Goal: Task Accomplishment & Management: Use online tool/utility

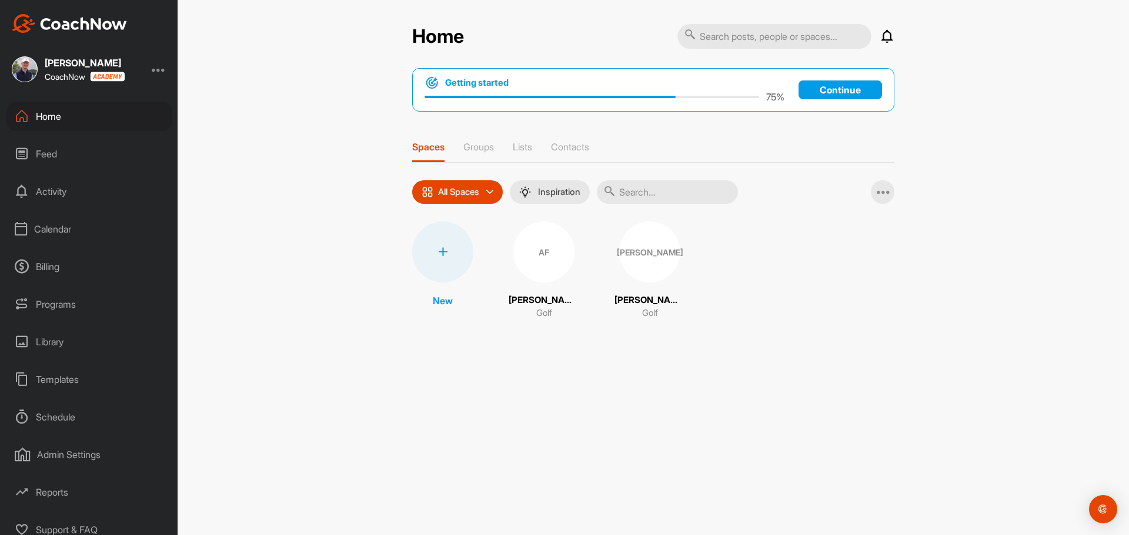
click at [61, 231] on div "Calendar" at bounding box center [89, 229] width 166 height 29
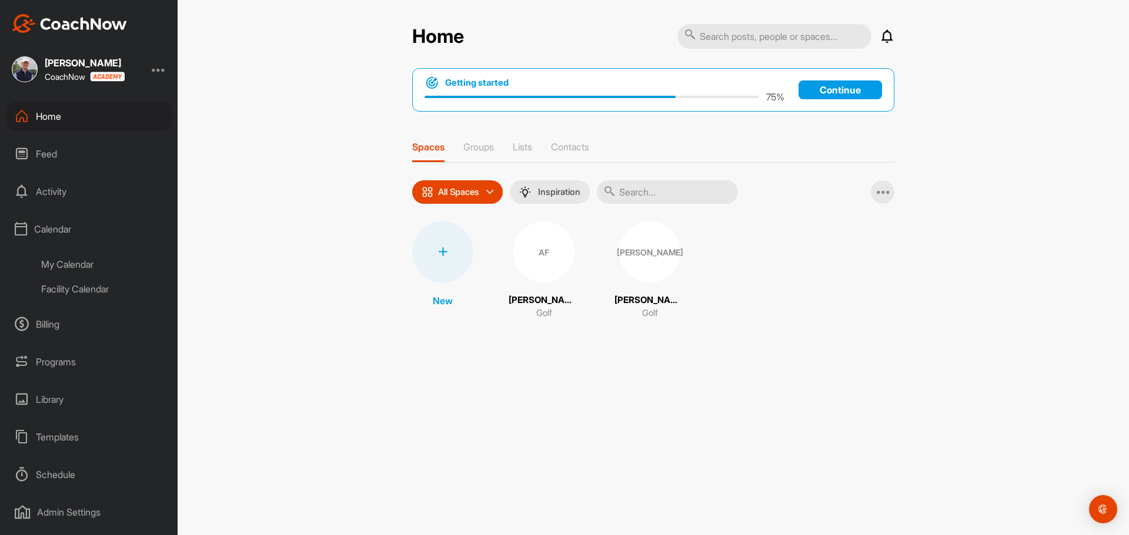
click at [78, 290] on div "Facility Calendar" at bounding box center [102, 289] width 139 height 25
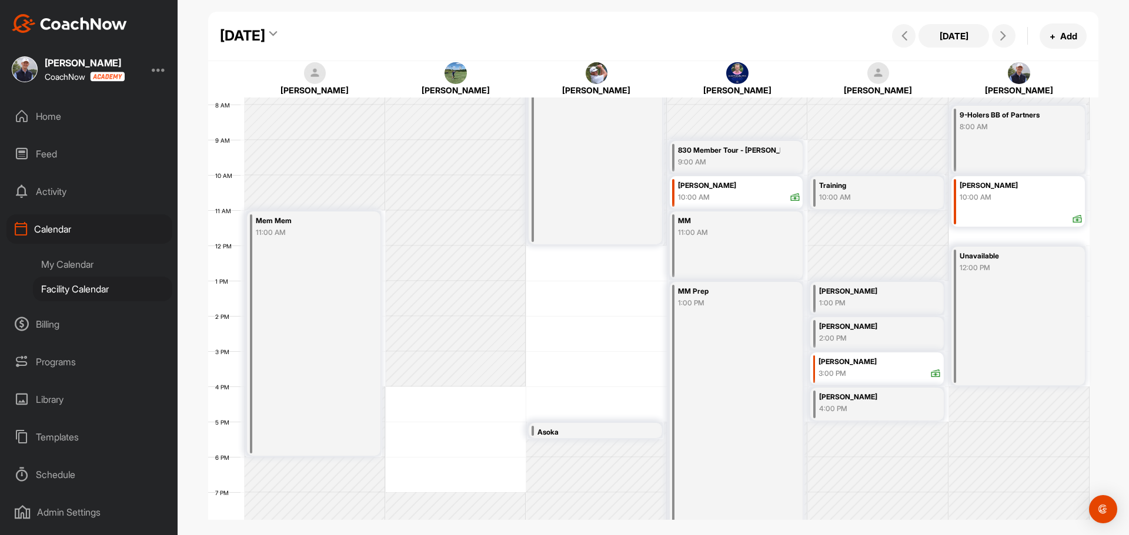
scroll to position [321, 0]
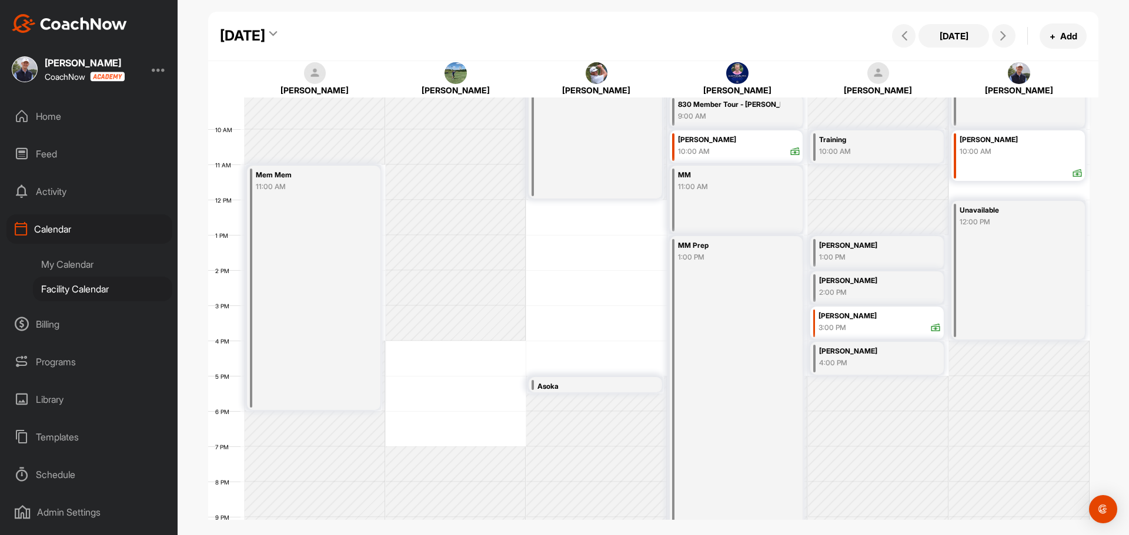
click at [576, 387] on div "Asoka" at bounding box center [588, 387] width 102 height 14
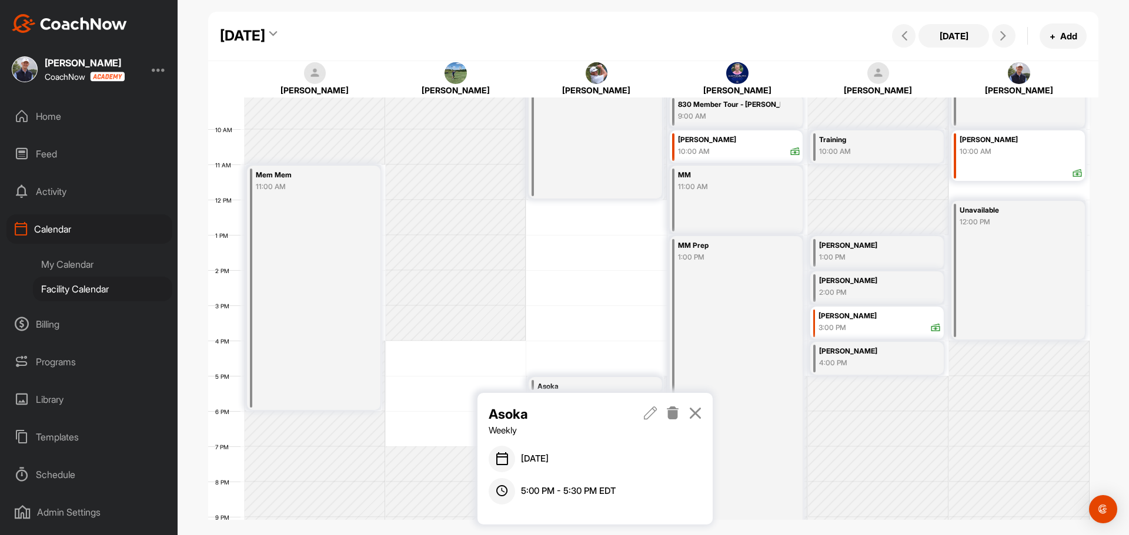
click at [674, 416] on icon at bounding box center [673, 413] width 14 height 13
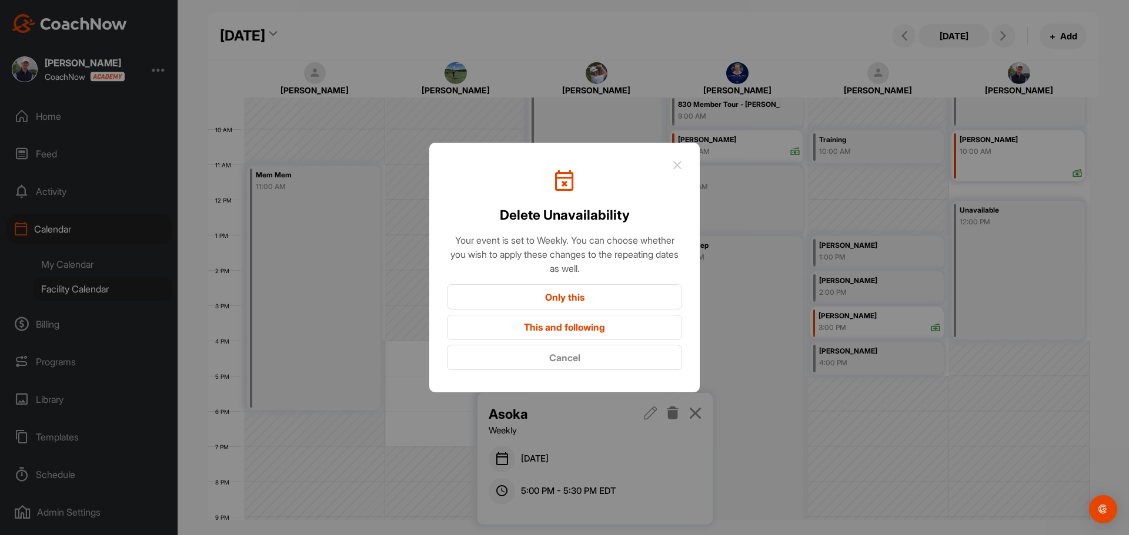
click at [592, 294] on button "Only this" at bounding box center [564, 297] width 235 height 25
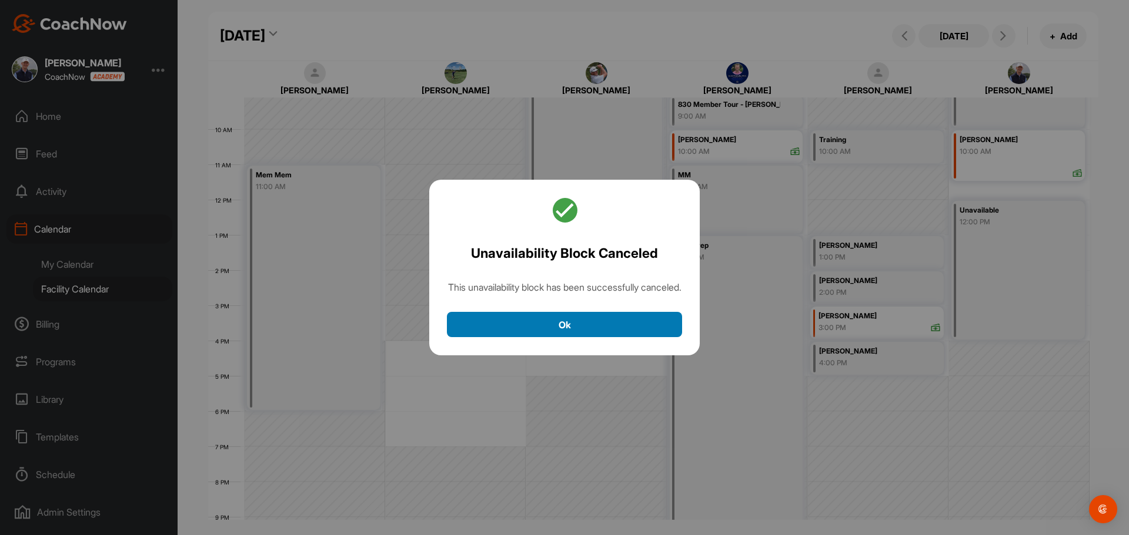
click at [571, 333] on button "Ok" at bounding box center [564, 324] width 235 height 25
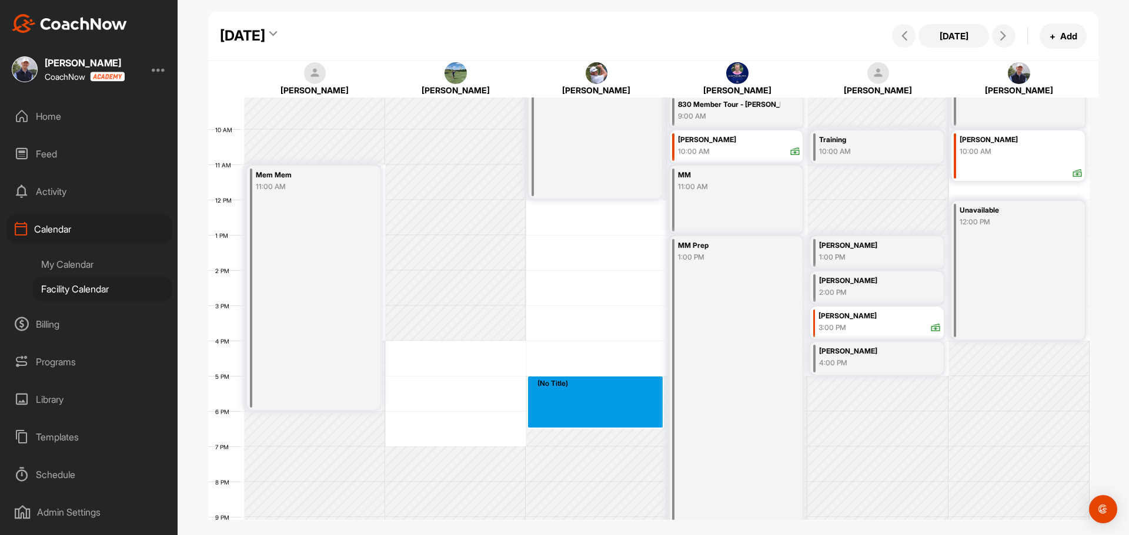
drag, startPoint x: 574, startPoint y: 379, endPoint x: 577, endPoint y: 416, distance: 37.1
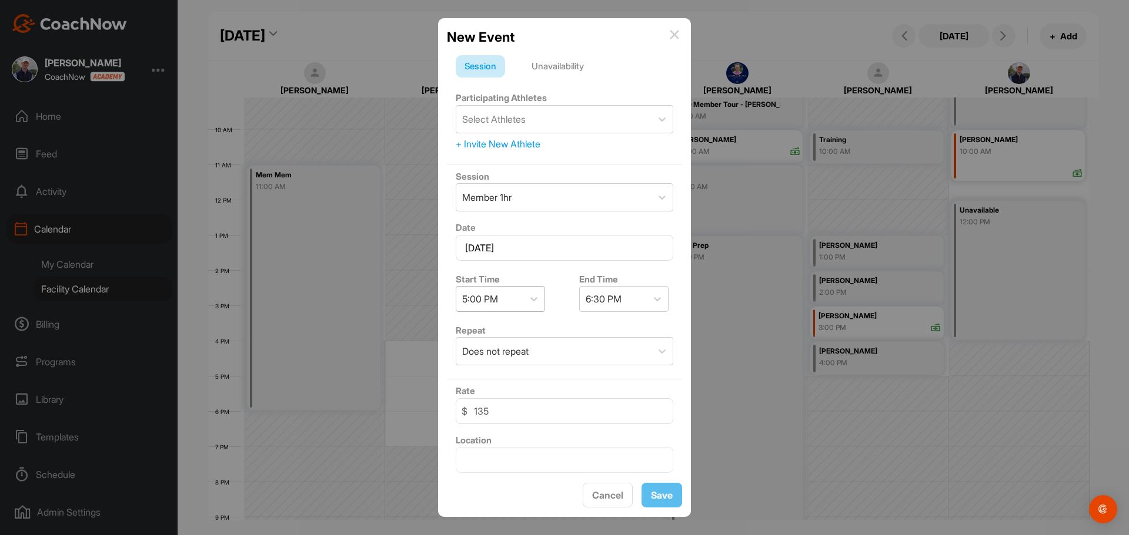
click at [520, 306] on div "5:00 PM" at bounding box center [489, 299] width 67 height 25
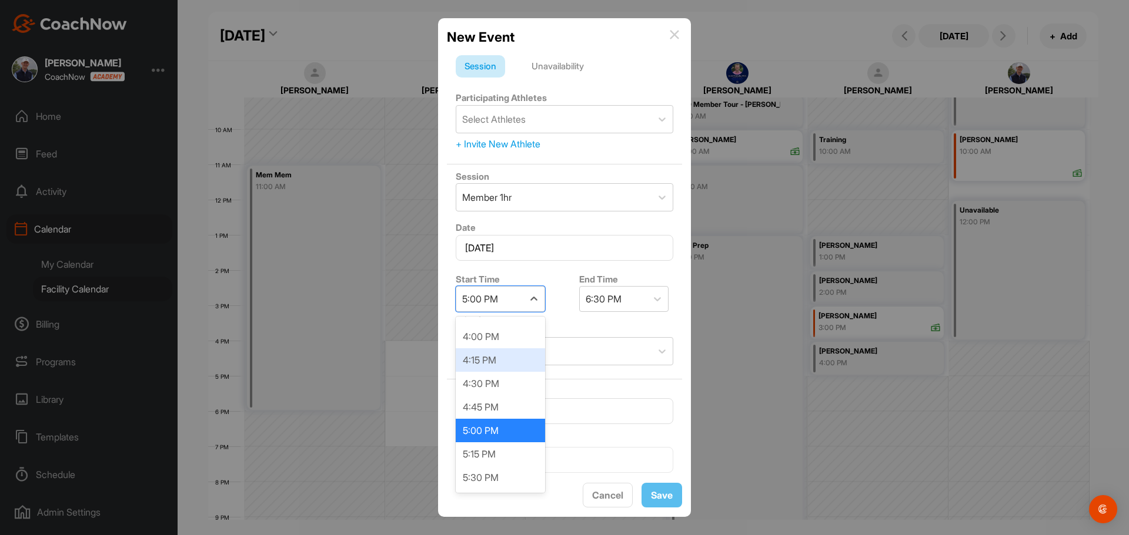
scroll to position [1515, 0]
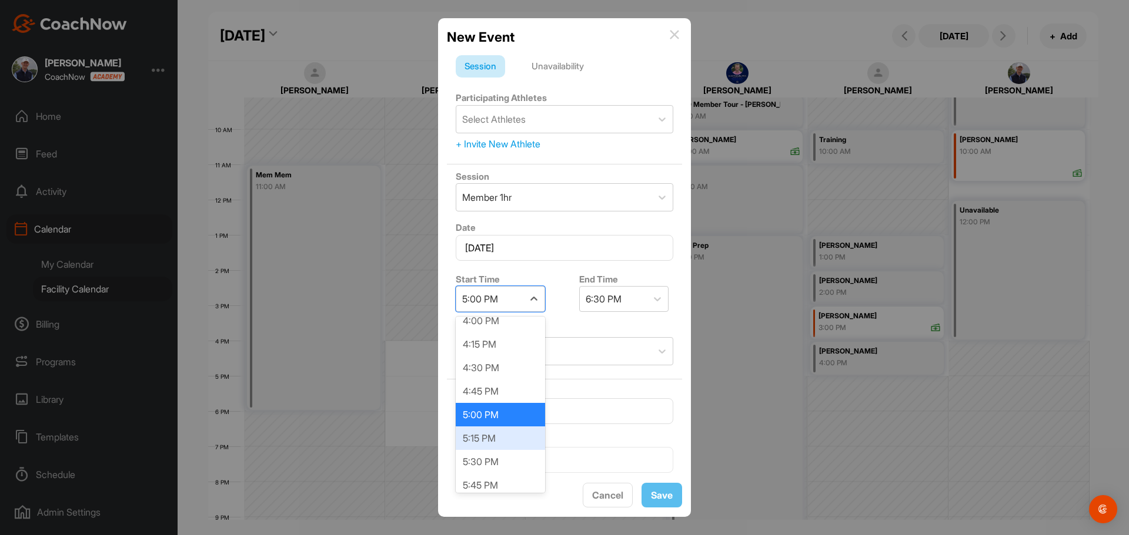
click at [486, 433] on div "5:15 PM" at bounding box center [500, 439] width 89 height 24
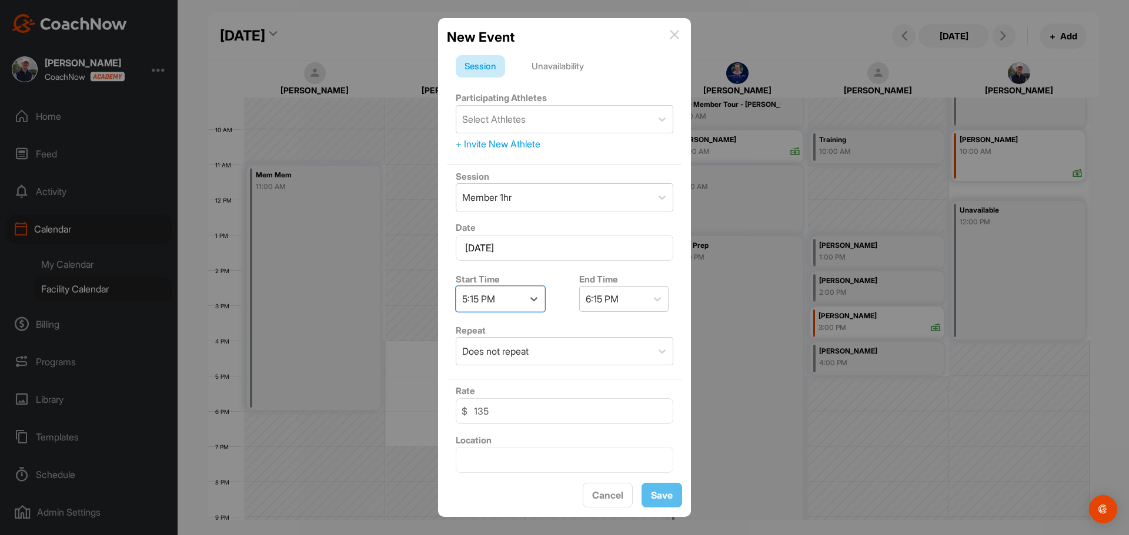
click at [538, 65] on div "Unavailability" at bounding box center [558, 66] width 70 height 22
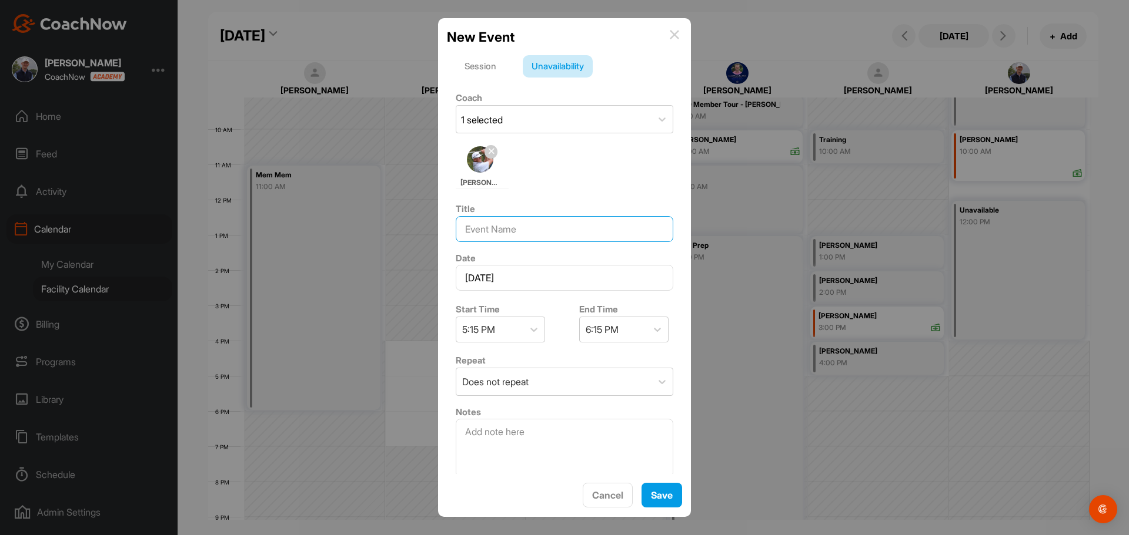
click at [508, 225] on input at bounding box center [564, 229] width 217 height 26
type input "PT"
click at [663, 490] on span "Save" at bounding box center [662, 496] width 22 height 12
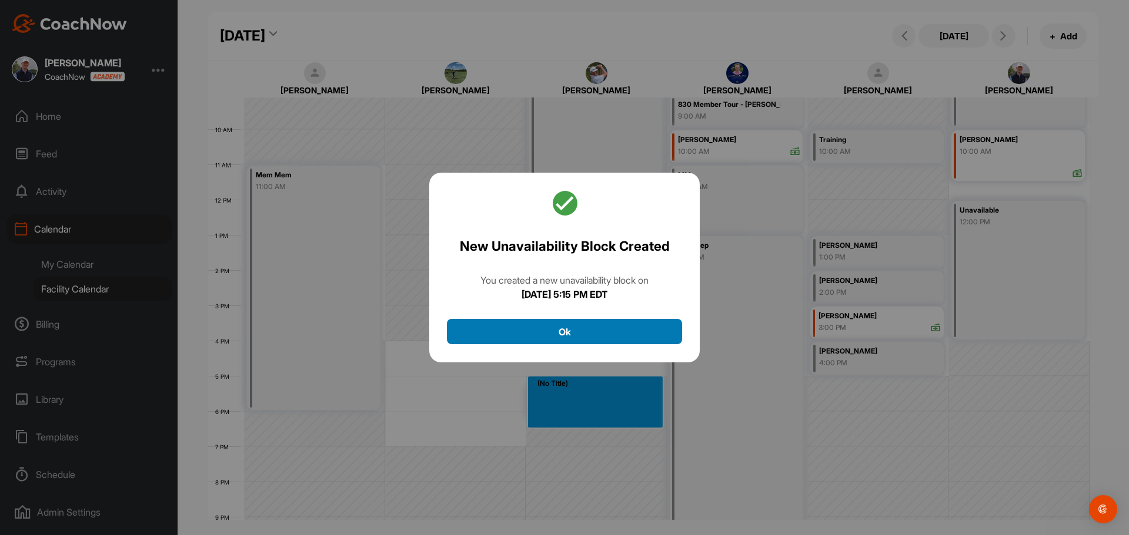
click at [603, 337] on button "Ok" at bounding box center [564, 331] width 235 height 25
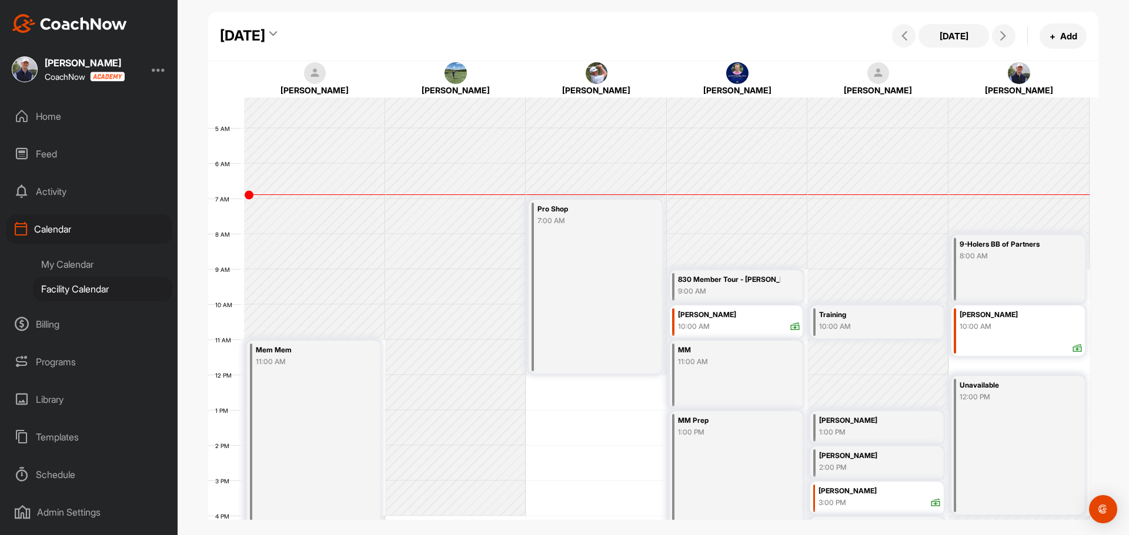
scroll to position [145, 0]
